Goal: Information Seeking & Learning: Check status

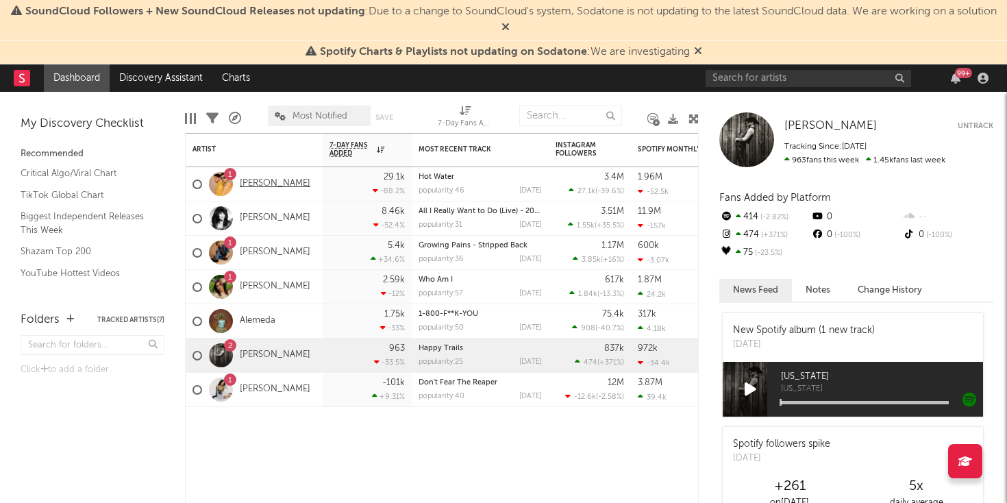
click at [271, 184] on link "[PERSON_NAME]" at bounding box center [275, 184] width 71 height 12
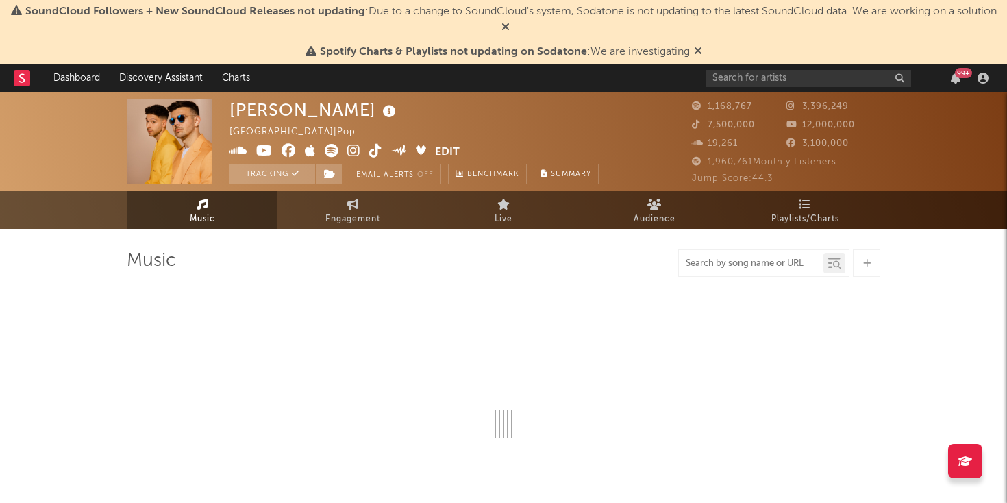
click at [725, 268] on input "text" at bounding box center [751, 263] width 145 height 11
type input "New"
select select "6m"
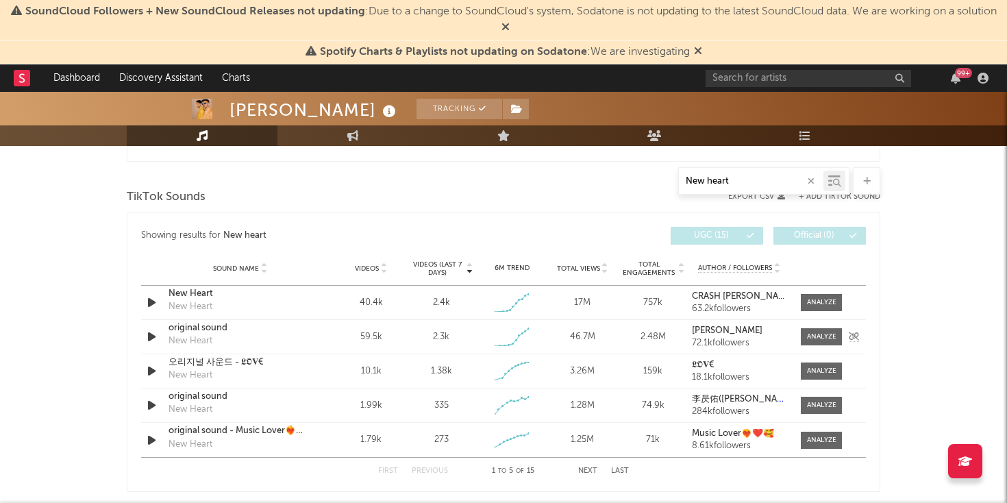
scroll to position [727, 0]
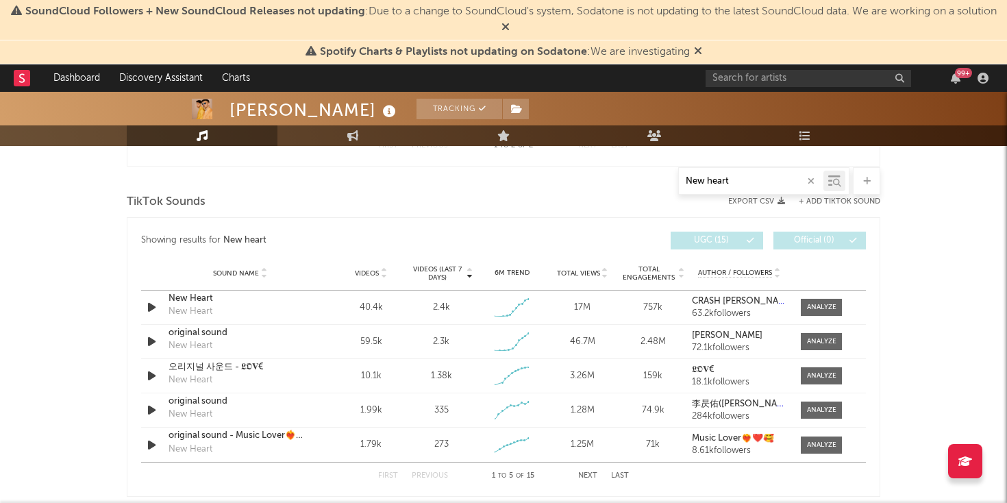
type input "New heart"
click at [823, 302] on div at bounding box center [821, 307] width 29 height 10
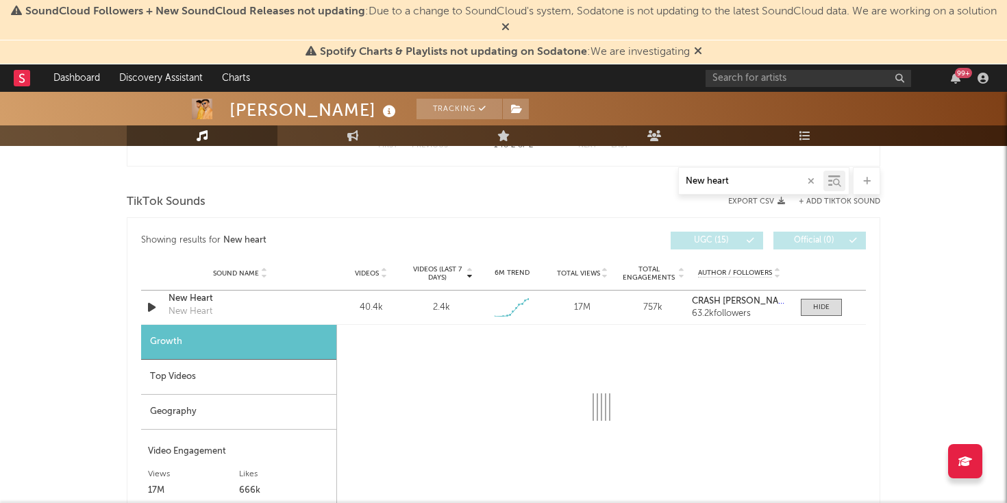
select select "1w"
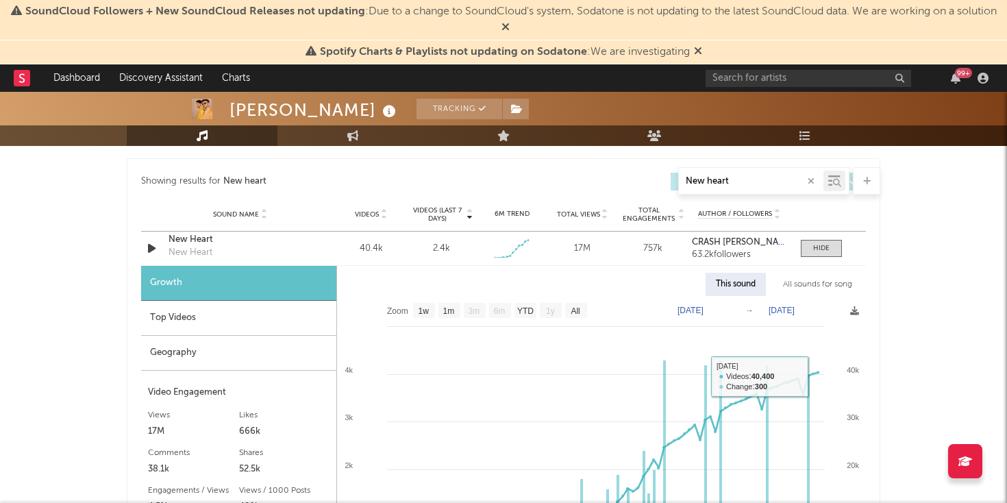
scroll to position [782, 0]
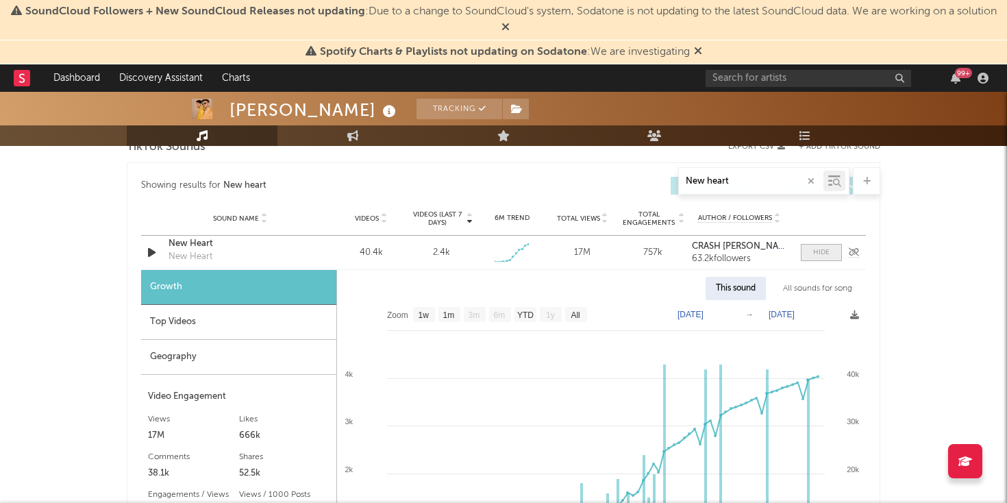
click at [826, 256] on div at bounding box center [821, 252] width 16 height 10
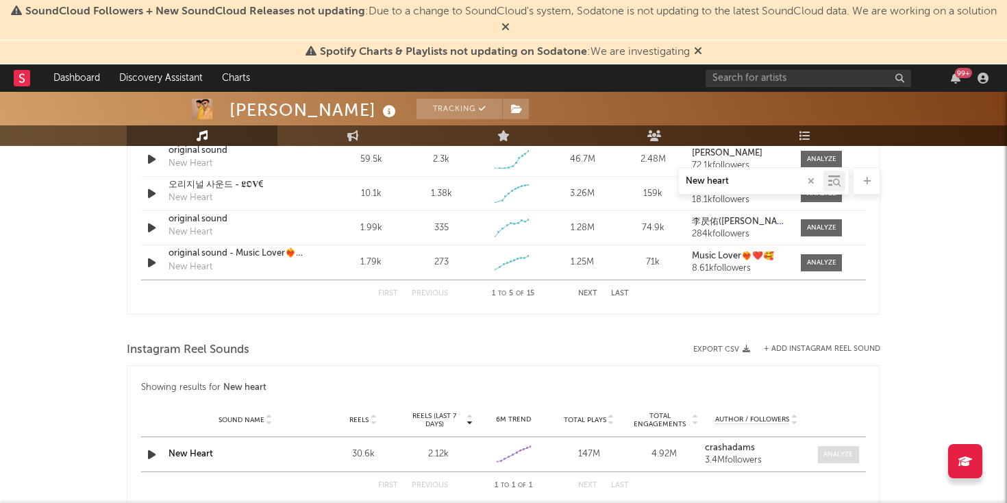
scroll to position [906, 0]
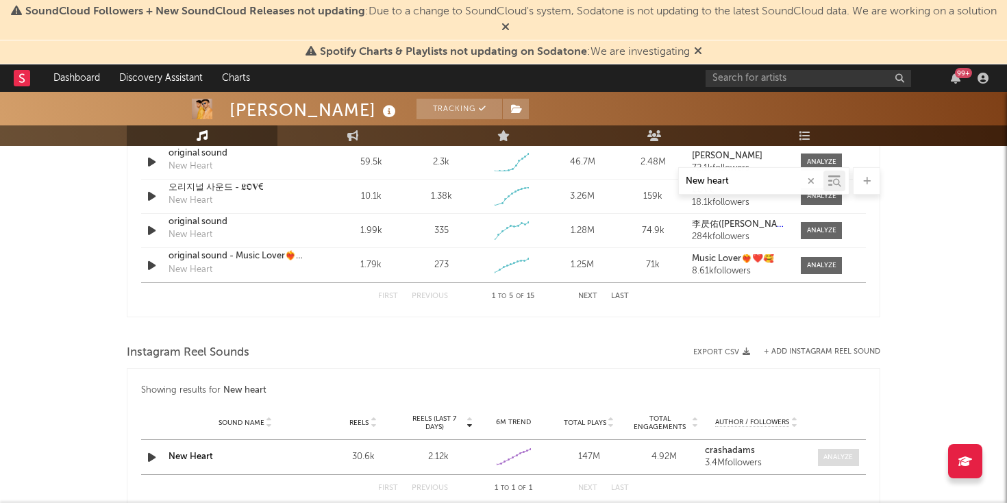
click at [837, 460] on div at bounding box center [838, 457] width 29 height 10
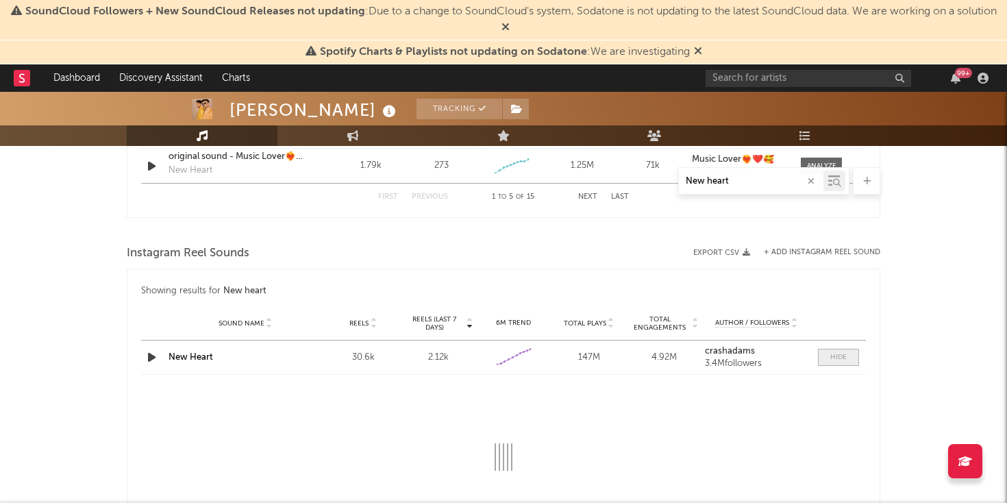
select select "1w"
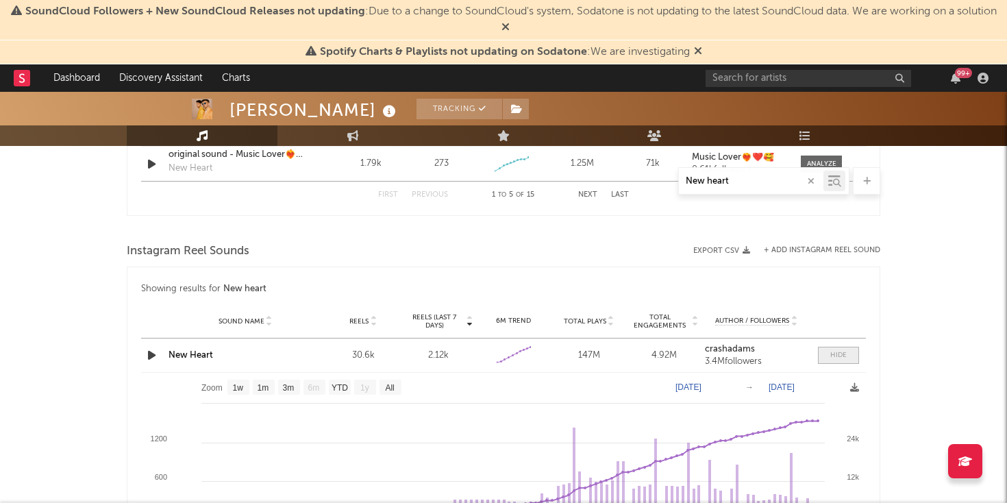
scroll to position [1038, 0]
